Goal: Transaction & Acquisition: Purchase product/service

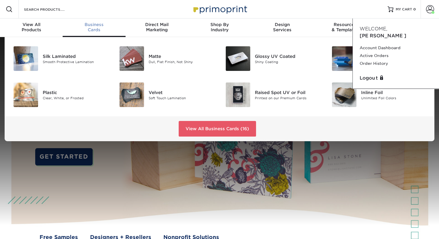
click at [100, 25] on span "Business" at bounding box center [94, 24] width 63 height 5
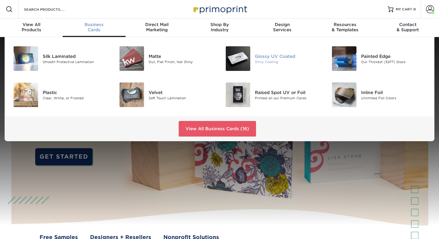
click at [267, 57] on div "Glossy UV Coated" at bounding box center [288, 56] width 66 height 6
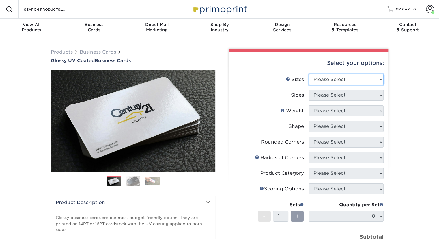
click at [378, 80] on select "Please Select 1.5" x 3.5" - Mini 1.75" x 3.5" - Mini 2" x 2" - Square 2" x 3" -…" at bounding box center [346, 79] width 75 height 11
select select "2.00x3.50"
click at [309, 74] on select "Please Select 1.5" x 3.5" - Mini 1.75" x 3.5" - Mini 2" x 2" - Square 2" x 3" -…" at bounding box center [346, 79] width 75 height 11
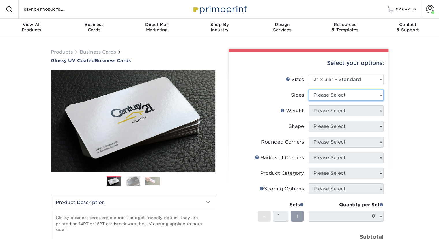
click at [341, 96] on select "Please Select Print Both Sides Print Front Only" at bounding box center [346, 95] width 75 height 11
select select "13abbda7-1d64-4f25-8bb2-c179b224825d"
click at [309, 90] on select "Please Select Print Both Sides Print Front Only" at bounding box center [346, 95] width 75 height 11
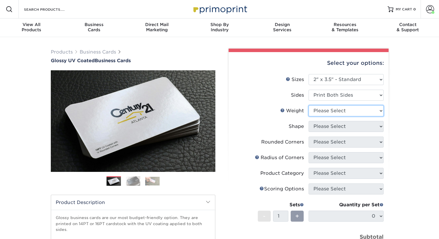
click at [345, 111] on select "Please Select 16PT 14PT" at bounding box center [346, 110] width 75 height 11
select select "16PT"
click at [309, 105] on select "Please Select 16PT 14PT" at bounding box center [346, 110] width 75 height 11
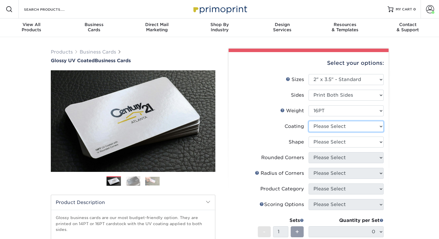
click at [343, 126] on select at bounding box center [346, 126] width 75 height 11
select select "1e8116af-acfc-44b1-83dc-8181aa338834"
click at [309, 121] on select at bounding box center [346, 126] width 75 height 11
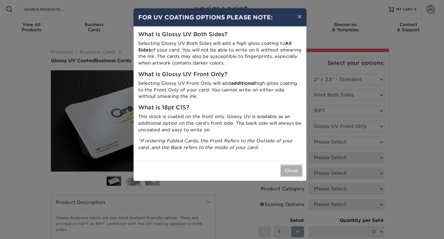
click at [290, 170] on button "Close" at bounding box center [291, 170] width 21 height 11
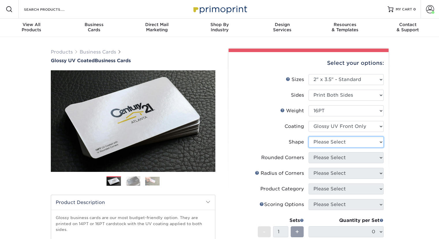
click at [335, 141] on select "Please Select Standard" at bounding box center [346, 141] width 75 height 11
click at [309, 136] on select "Please Select Standard" at bounding box center [346, 141] width 75 height 11
click at [372, 145] on select "Please Select Standard" at bounding box center [346, 141] width 75 height 11
select select "standard"
click at [309, 136] on select "Please Select Standard" at bounding box center [346, 141] width 75 height 11
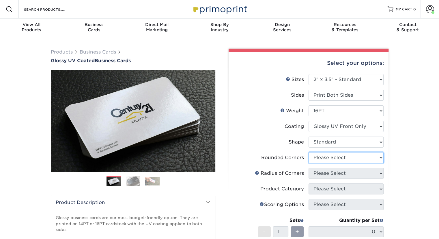
click at [367, 159] on select "Please Select Yes - Round 2 Corners Yes - Round 4 Corners No" at bounding box center [346, 157] width 75 height 11
select select "0"
click at [309, 152] on select "Please Select Yes - Round 2 Corners Yes - Round 4 Corners No" at bounding box center [346, 157] width 75 height 11
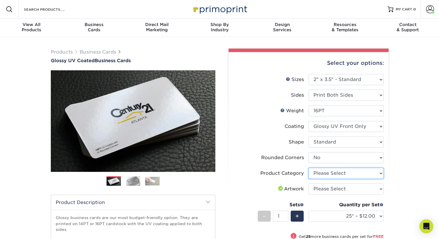
click at [361, 173] on select "Please Select Business Cards" at bounding box center [346, 173] width 75 height 11
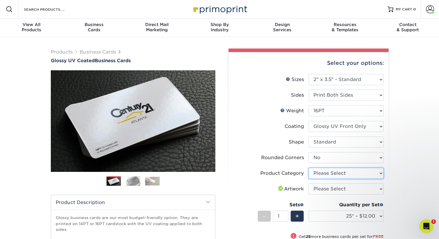
select select "3b5148f1-0588-4f88-a218-97bcfdce65c1"
click at [309, 168] on select "Please Select Business Cards" at bounding box center [346, 173] width 75 height 11
click at [356, 190] on select "Please Select I will upload files I need a design - $100" at bounding box center [346, 188] width 75 height 11
select select "upload"
click at [309, 183] on select "Please Select I will upload files I need a design - $100" at bounding box center [346, 188] width 75 height 11
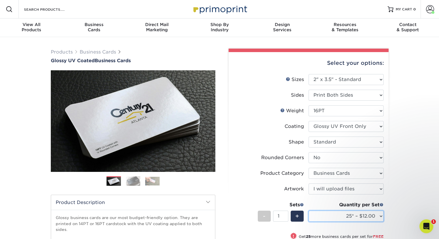
click at [361, 218] on select "25* – $12.00 50* – $12.00 100* – $12.00 250* – $21.00 500 – $42.00 1000 – $53.0…" at bounding box center [346, 215] width 75 height 11
select select "250* – $21.00"
click at [309, 210] on select "25* – $12.00 50* – $12.00 100* – $12.00 250* – $21.00 500 – $42.00 1000 – $53.0…" at bounding box center [346, 215] width 75 height 11
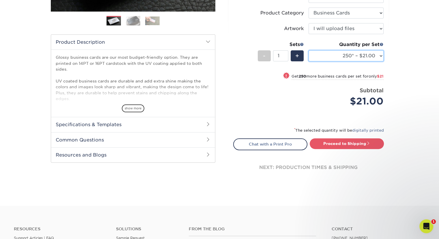
scroll to position [161, 0]
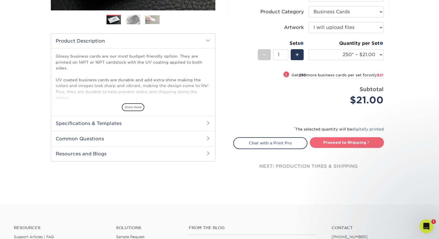
click at [359, 144] on link "Proceed to Shipping" at bounding box center [347, 142] width 74 height 10
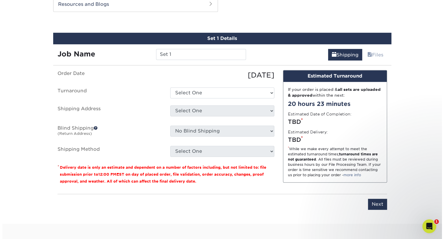
scroll to position [313, 0]
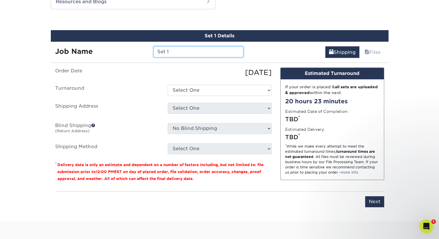
drag, startPoint x: 167, startPoint y: 51, endPoint x: 154, endPoint y: 51, distance: 12.4
click at [154, 51] on input "Set 1" at bounding box center [199, 51] width 90 height 11
type input "[PERSON_NAME] 2025"
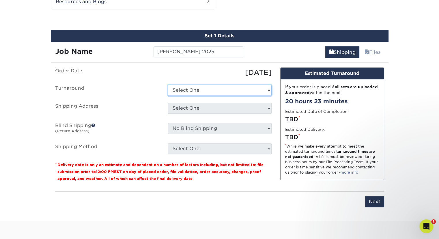
click at [269, 92] on select "Select One 2-4 Business Days 2 Day Next Business Day" at bounding box center [220, 90] width 104 height 11
select select "d3ad67fe-66e2-42ca-a9b8-9bbbad4ad905"
click at [168, 85] on select "Select One 2-4 Business Days 2 Day Next Business Day" at bounding box center [220, 90] width 104 height 11
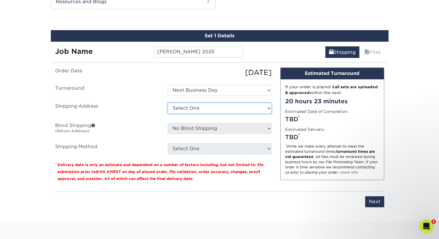
click at [221, 110] on select "Select One Aaron Kirow Aaron Miller Adrienne Bateman Allie Cormier Amy Malamut …" at bounding box center [220, 108] width 104 height 11
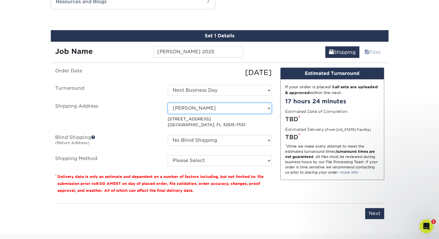
click at [269, 108] on select "Select One Aaron Kirow Aaron Miller Adrienne Bateman Allie Cormier Amy Malamut …" at bounding box center [220, 108] width 104 height 11
select select "newaddress"
click at [168, 103] on select "Select One Aaron Kirow Aaron Miller Adrienne Bateman Allie Cormier Amy Malamut …" at bounding box center [220, 108] width 104 height 11
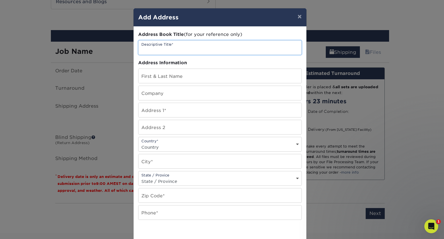
click at [232, 47] on input "text" at bounding box center [219, 47] width 163 height 14
type input "Seth Green - NEW"
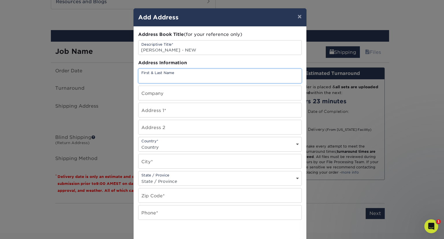
click at [218, 78] on input "text" at bounding box center [219, 76] width 163 height 14
type input "[PERSON_NAME]"
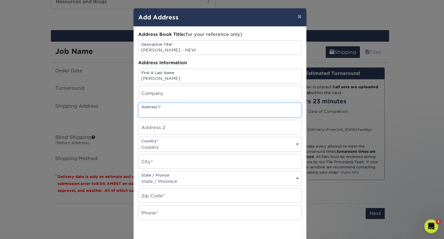
click at [155, 112] on input "text" at bounding box center [219, 110] width 163 height 14
click at [140, 111] on input "211" at bounding box center [219, 110] width 163 height 14
click at [153, 113] on input "2511" at bounding box center [219, 110] width 163 height 14
type input "25116 NW 173rd Ave"
click at [177, 144] on select "Country United States Canada ----------------------------- Afghanistan Albania …" at bounding box center [219, 147] width 163 height 8
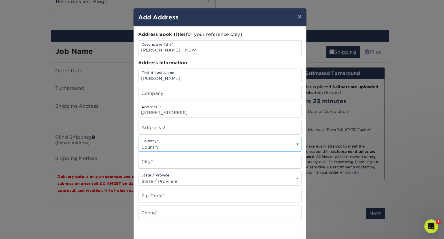
select select "US"
click at [138, 143] on select "Country United States Canada ----------------------------- Afghanistan Albania …" at bounding box center [219, 147] width 163 height 8
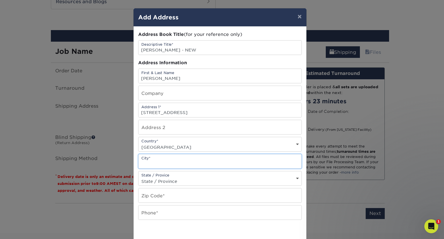
click at [176, 161] on input "text" at bounding box center [219, 161] width 163 height 14
click at [188, 158] on input "text" at bounding box center [219, 161] width 163 height 14
type input "High Springs"
click at [191, 180] on select "State / Province Alabama Alaska Arizona Arkansas California Colorado Connecticu…" at bounding box center [219, 181] width 163 height 8
select select "FL"
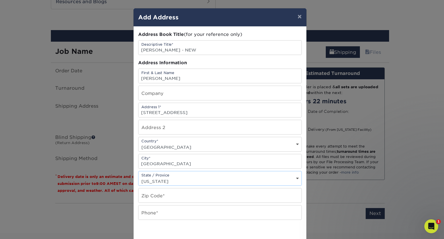
click at [138, 177] on select "State / Province Alabama Alaska Arizona Arkansas California Colorado Connecticu…" at bounding box center [219, 181] width 163 height 8
click at [194, 196] on input "text" at bounding box center [219, 195] width 163 height 14
click at [205, 196] on input "text" at bounding box center [219, 195] width 163 height 14
type input "32643"
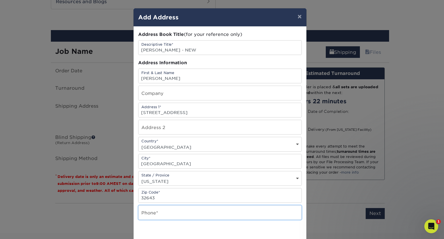
click at [208, 211] on input "text" at bounding box center [219, 212] width 163 height 14
type input "3523175517"
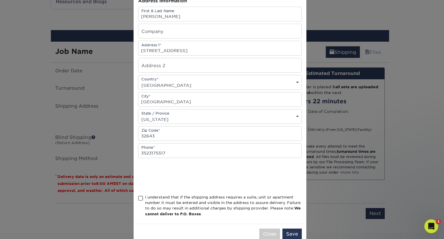
scroll to position [74, 0]
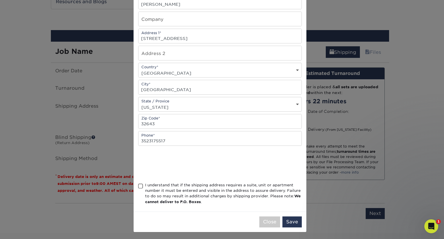
click at [138, 184] on span at bounding box center [140, 185] width 5 height 5
click at [0, 0] on input "I understand that if the shipping address requires a suite, unit or apartment n…" at bounding box center [0, 0] width 0 height 0
click at [287, 220] on button "Save" at bounding box center [291, 221] width 19 height 11
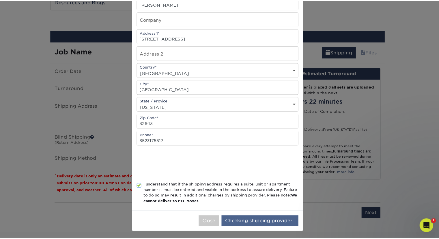
scroll to position [0, 0]
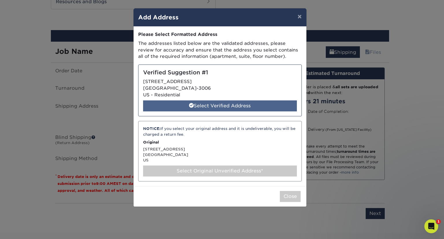
click at [259, 108] on div "Select Verified Address" at bounding box center [220, 105] width 154 height 11
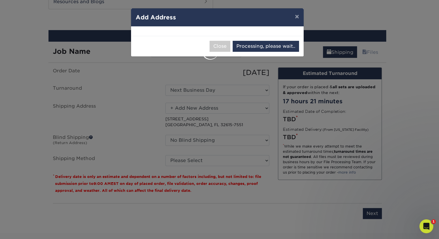
select select "286841"
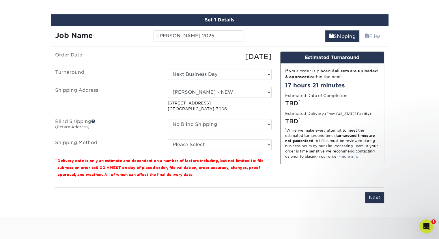
scroll to position [341, 0]
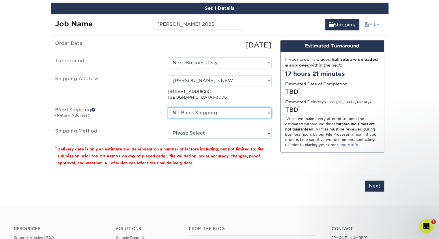
click at [241, 112] on select "No Blind Shipping Aaron Kirow Aaron Miller Adrienne Bateman Allie Cormier Amy M…" at bounding box center [220, 112] width 104 height 11
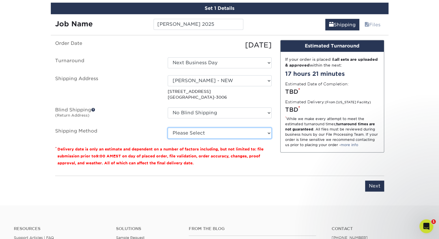
click at [252, 133] on select "Please Select Ground Shipping (+$7.84) 3 Day Shipping Service (+$24.95) 2 Day A…" at bounding box center [220, 132] width 104 height 11
select select "03"
click at [168, 127] on select "Please Select Ground Shipping (+$7.84) 3 Day Shipping Service (+$24.95) 2 Day A…" at bounding box center [220, 132] width 104 height 11
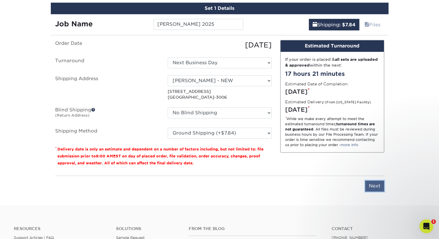
click at [377, 183] on input "Next" at bounding box center [374, 185] width 19 height 11
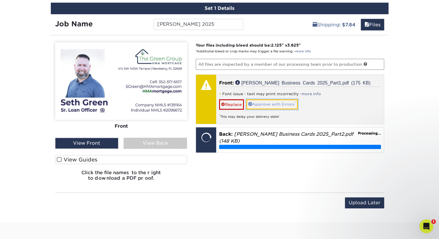
click at [274, 100] on link "Approve with Errors *" at bounding box center [272, 104] width 52 height 10
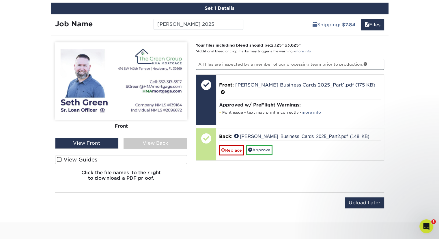
click at [169, 138] on div "View Back" at bounding box center [156, 143] width 64 height 11
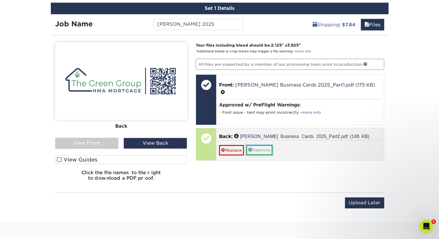
click at [263, 145] on link "Approve" at bounding box center [259, 150] width 26 height 10
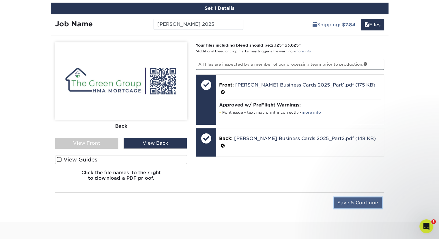
click at [344, 200] on input "Save & Continue" at bounding box center [358, 202] width 48 height 11
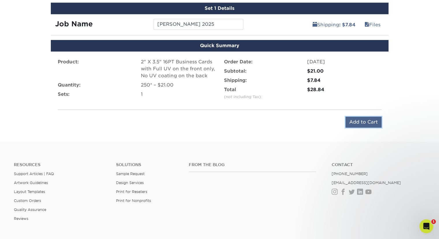
click at [377, 124] on input "Add to Cart" at bounding box center [364, 121] width 36 height 11
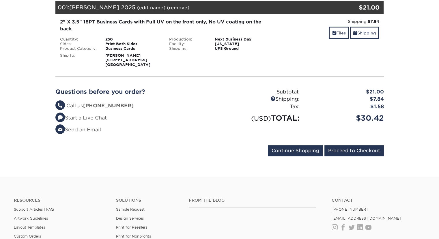
scroll to position [90, 0]
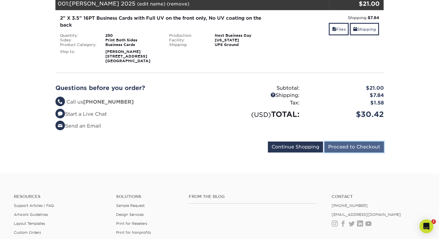
click at [365, 148] on input "Proceed to Checkout" at bounding box center [355, 146] width 60 height 11
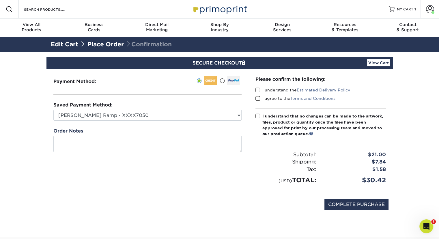
click at [258, 88] on span at bounding box center [258, 89] width 5 height 5
click at [0, 0] on input "I understand the Estimated Delivery Policy" at bounding box center [0, 0] width 0 height 0
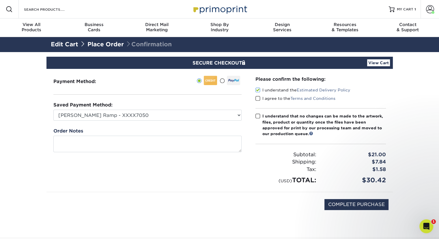
click at [257, 98] on span at bounding box center [258, 98] width 5 height 5
click at [0, 0] on input "I agree to the Terms and Conditions" at bounding box center [0, 0] width 0 height 0
click at [257, 115] on span at bounding box center [258, 115] width 5 height 5
click at [0, 0] on input "I understand that no changes can be made to the artwork, files, product or quan…" at bounding box center [0, 0] width 0 height 0
click at [364, 206] on input "COMPLETE PURCHASE" at bounding box center [357, 204] width 64 height 11
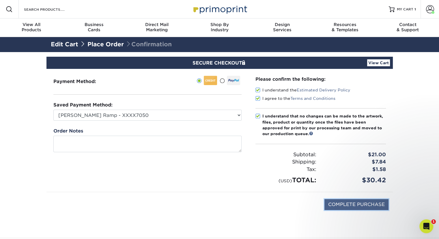
type input "PROCESSING, PLEASE WAIT..."
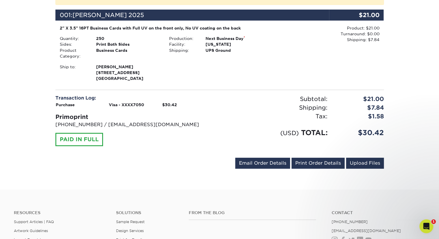
scroll to position [151, 0]
